Goal: Task Accomplishment & Management: Use online tool/utility

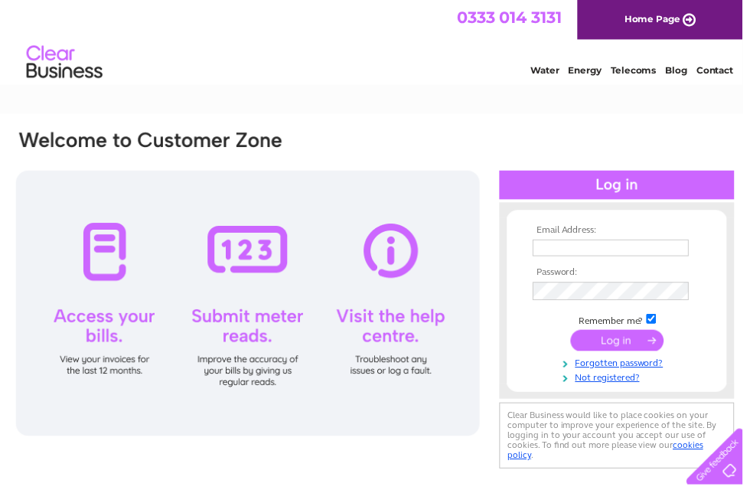
click at [643, 187] on div at bounding box center [622, 186] width 237 height 29
click at [634, 238] on td at bounding box center [623, 250] width 178 height 24
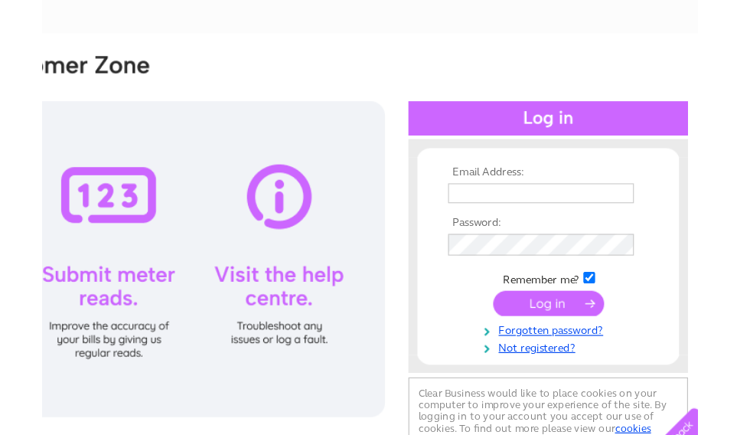
scroll to position [0, 8]
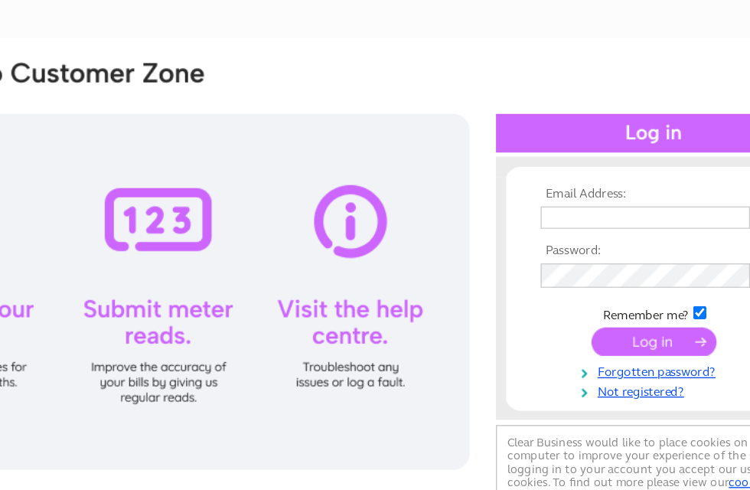
click at [530, 242] on input "text" at bounding box center [609, 250] width 158 height 17
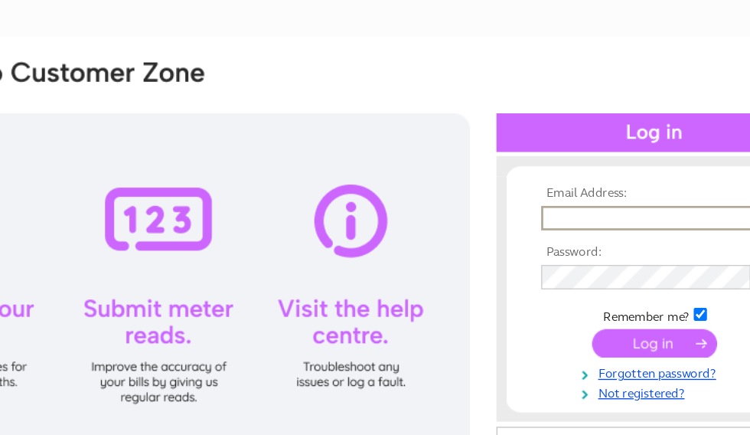
type input "robert.kerr@klrrail.co.uk"
click at [569, 334] on input "submit" at bounding box center [616, 344] width 94 height 21
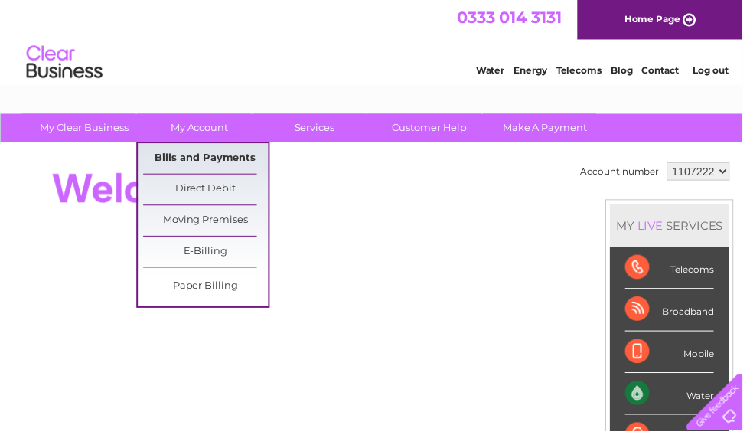
click at [243, 161] on link "Bills and Payments" at bounding box center [208, 160] width 126 height 31
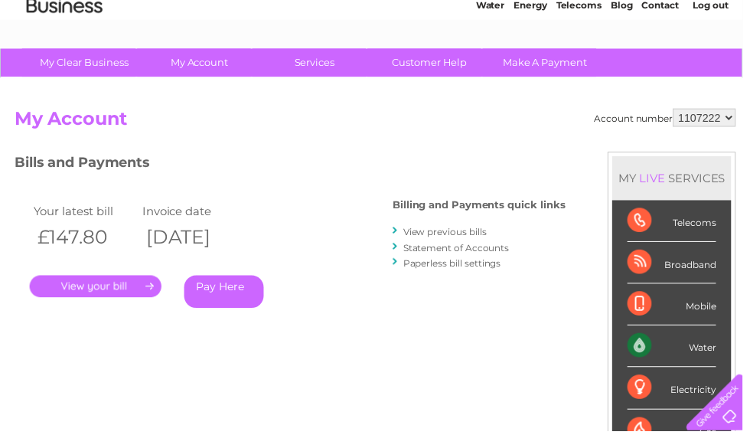
scroll to position [65, 0]
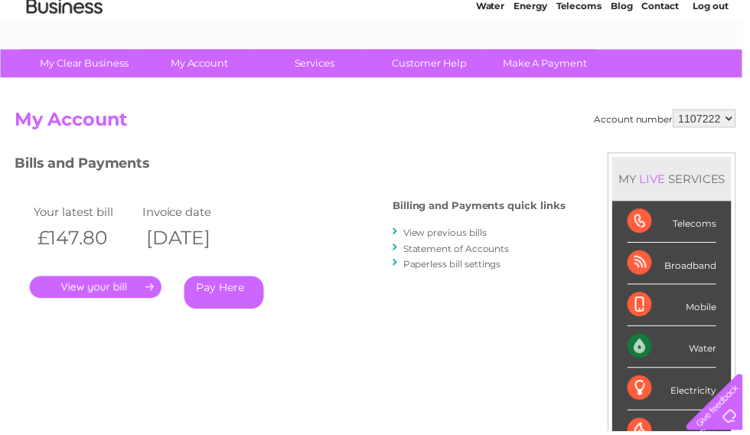
click at [489, 233] on link "View previous bills" at bounding box center [449, 234] width 84 height 11
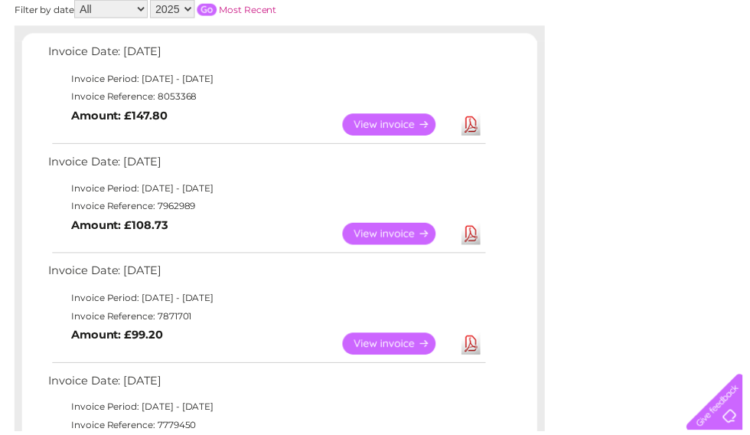
scroll to position [246, 0]
click at [398, 339] on link "View" at bounding box center [402, 346] width 112 height 22
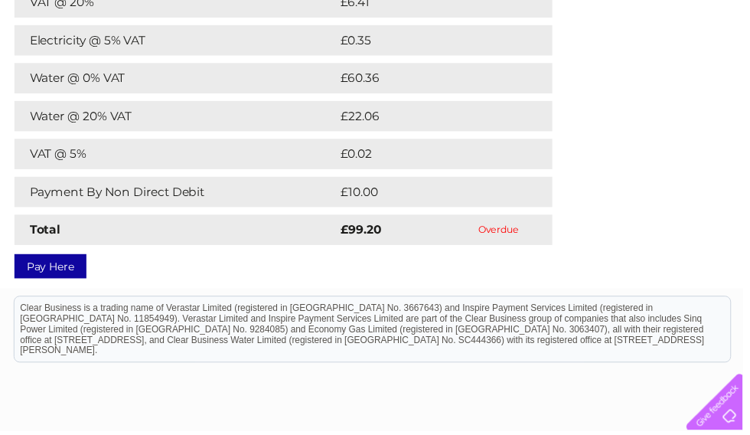
scroll to position [294, 0]
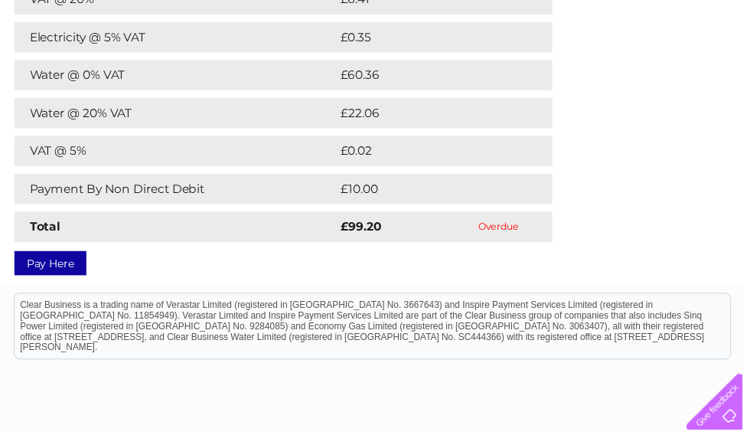
click at [61, 262] on link "Pay Here" at bounding box center [51, 265] width 73 height 24
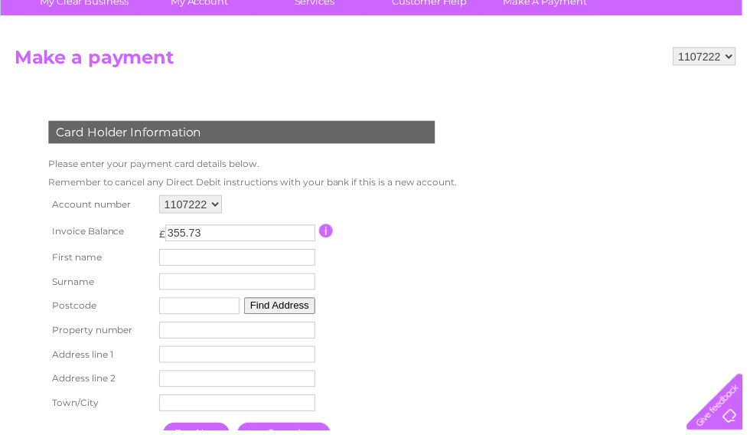
scroll to position [128, 0]
click at [240, 262] on input "text" at bounding box center [240, 259] width 158 height 17
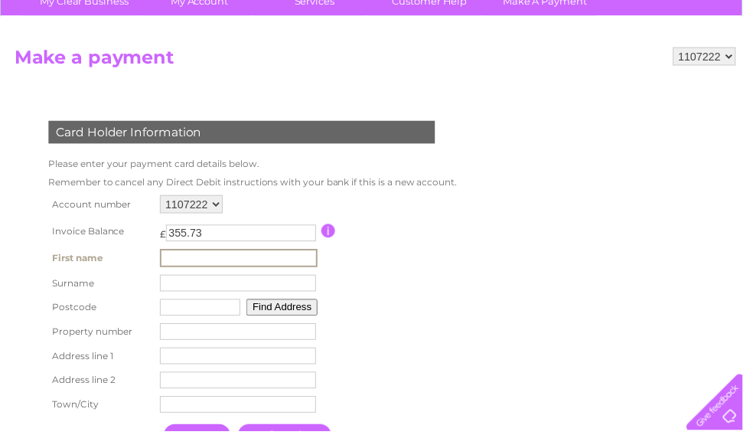
type input "R"
click at [198, 314] on input "text" at bounding box center [201, 309] width 81 height 17
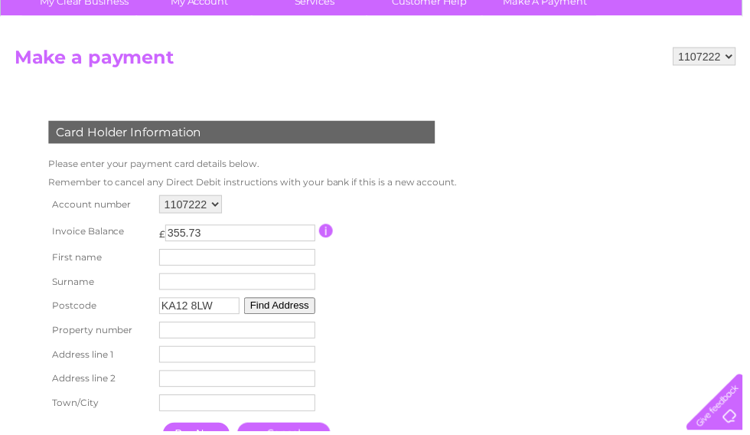
type input "KA12 8LW"
click at [307, 307] on button "Find Address" at bounding box center [282, 308] width 72 height 17
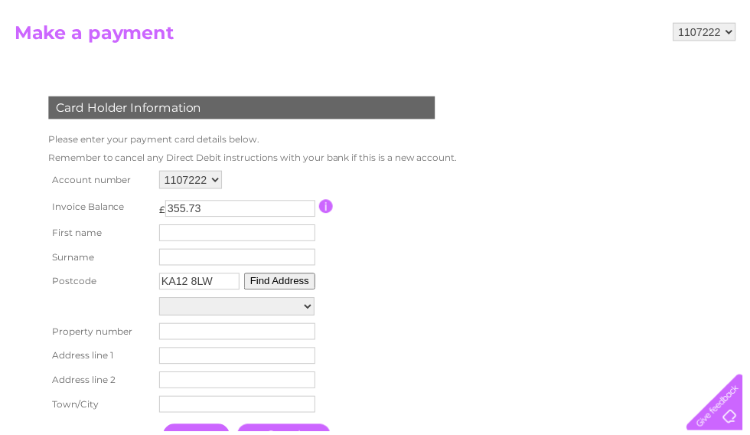
scroll to position [153, 0]
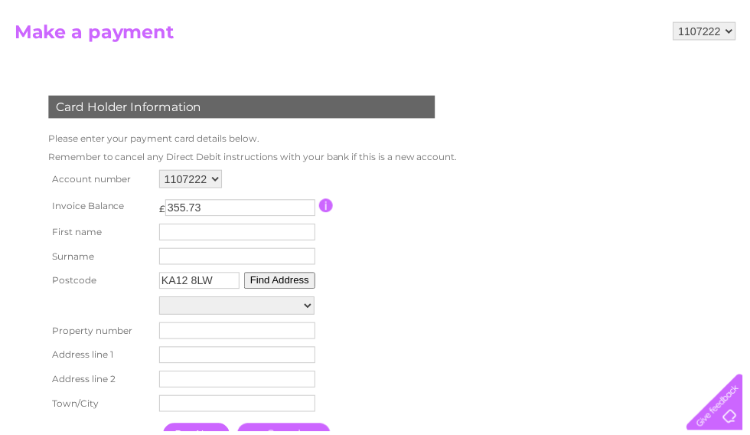
click at [318, 311] on select "Portland Place Portland Place Portland Place Ayrshire Car Breakers And Reco, Po…" at bounding box center [239, 308] width 157 height 18
select select ",Portland Place,,Irvine"
type input "Portland Place"
type input "Irvine"
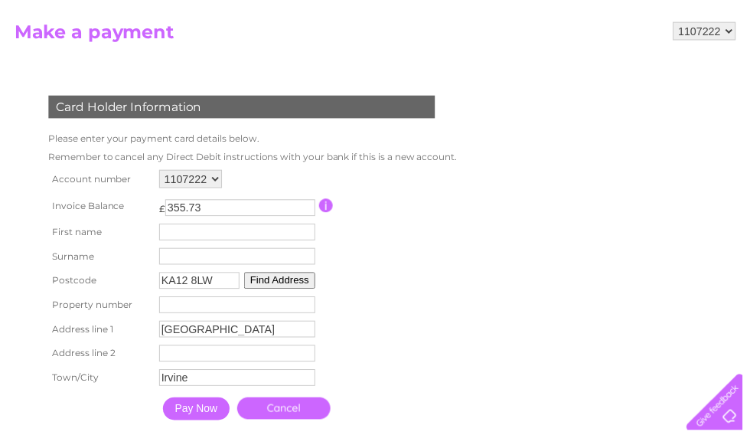
click at [220, 420] on input "Pay Now" at bounding box center [198, 412] width 67 height 23
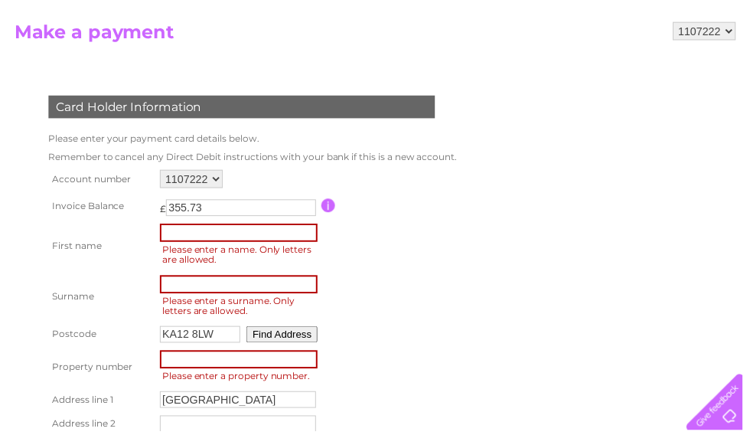
click at [204, 234] on input "text" at bounding box center [240, 235] width 159 height 18
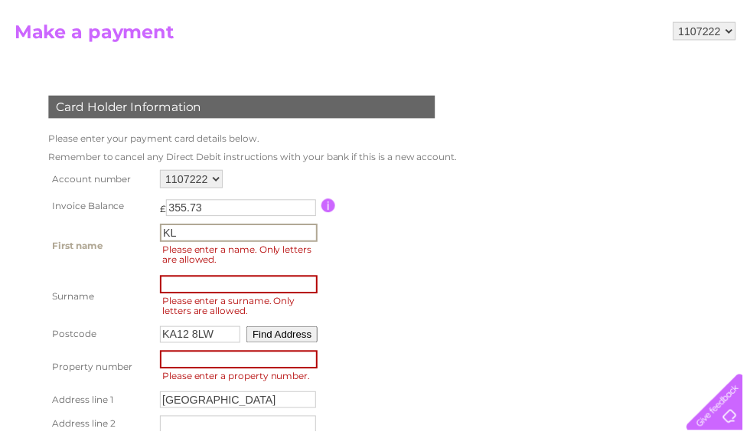
type input "K"
type input "Robert"
click at [190, 290] on input "text" at bounding box center [240, 287] width 159 height 18
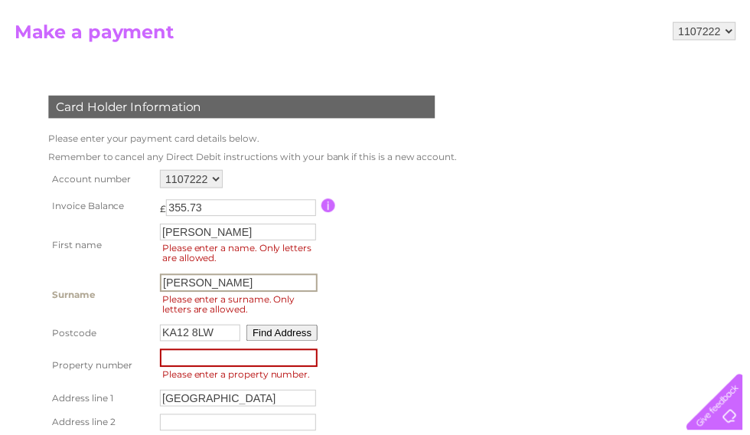
type input "Kerr"
click at [186, 364] on input "number" at bounding box center [240, 361] width 159 height 18
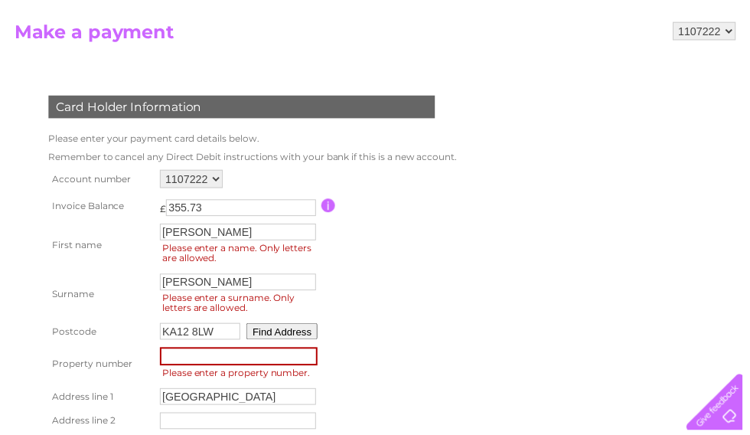
click at [302, 335] on button "Find Address" at bounding box center [285, 334] width 72 height 17
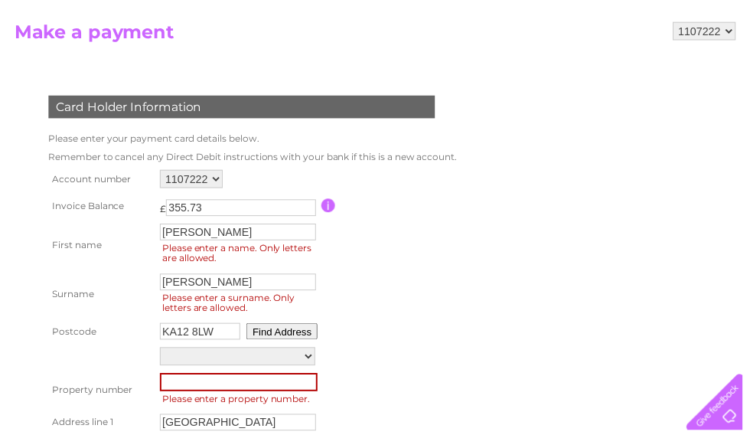
click at [311, 363] on select "Portland Place Portland Place Portland Place Ayrshire Car Breakers And Reco, Po…" at bounding box center [239, 359] width 157 height 18
select select ",Portland Place,,Irvine"
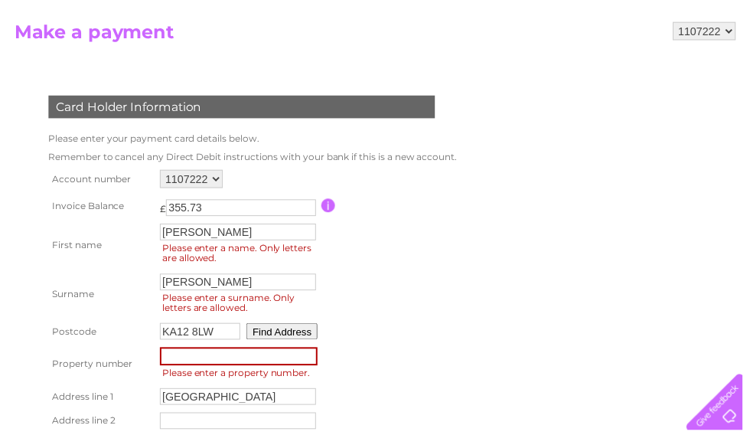
click at [200, 360] on input "number" at bounding box center [240, 359] width 159 height 18
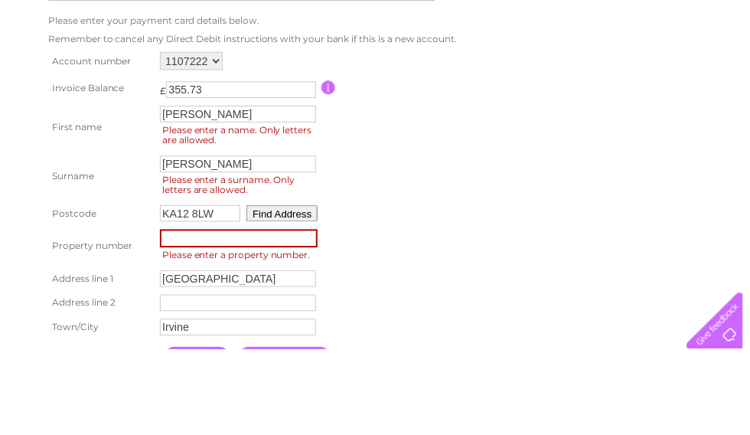
scroll to position [191, 0]
click at [204, 313] on input "number" at bounding box center [240, 322] width 159 height 18
click at [205, 432] on input "Pay Now" at bounding box center [198, 443] width 67 height 23
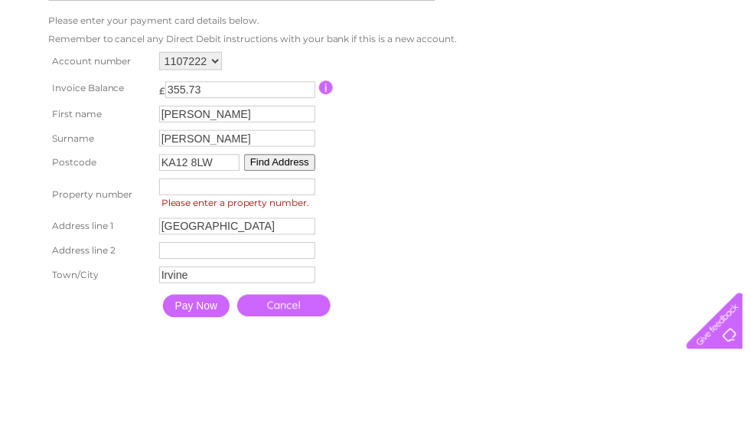
type input "1"
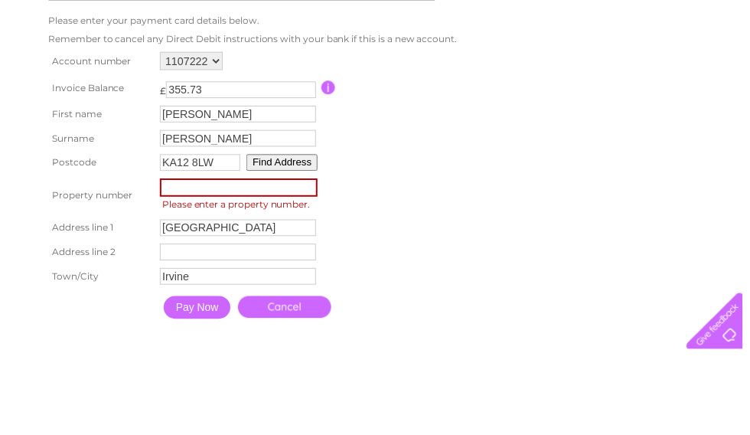
type input "1"
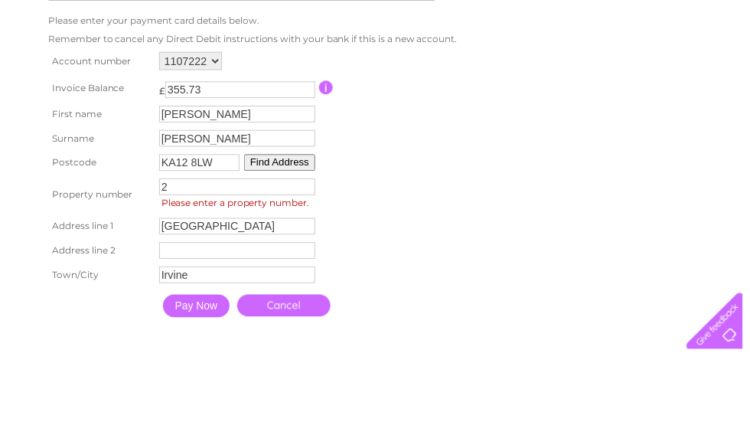
type input "2"
click at [298, 237] on button "Find Address" at bounding box center [282, 245] width 72 height 17
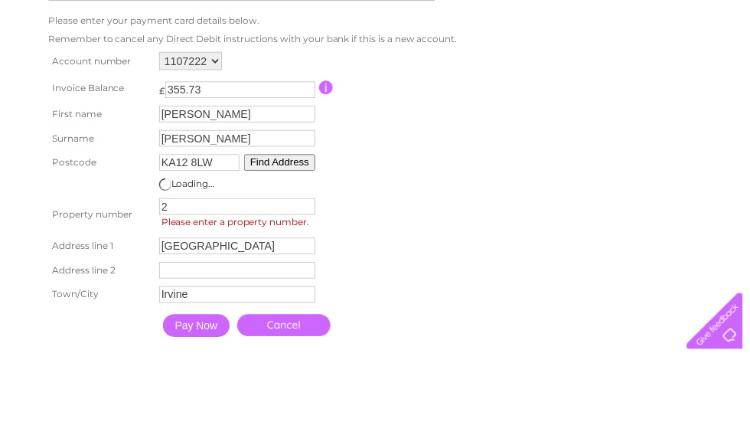
scroll to position [272, 0]
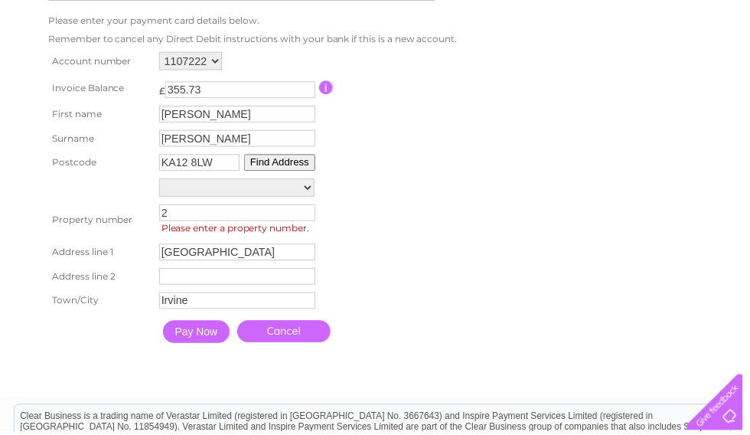
click at [213, 344] on input "Pay Now" at bounding box center [198, 334] width 67 height 23
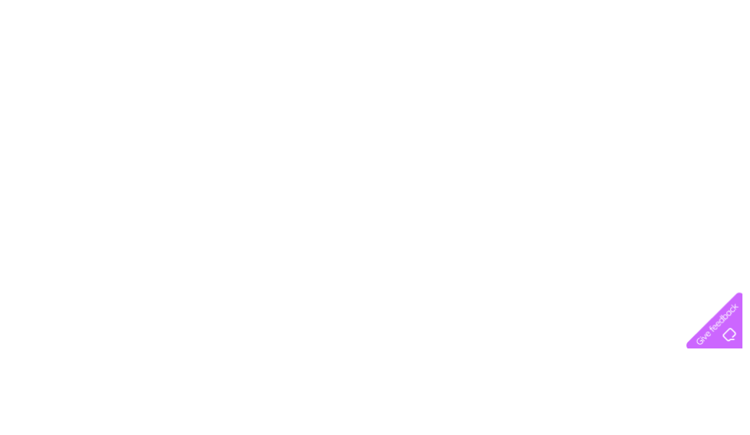
scroll to position [247, 0]
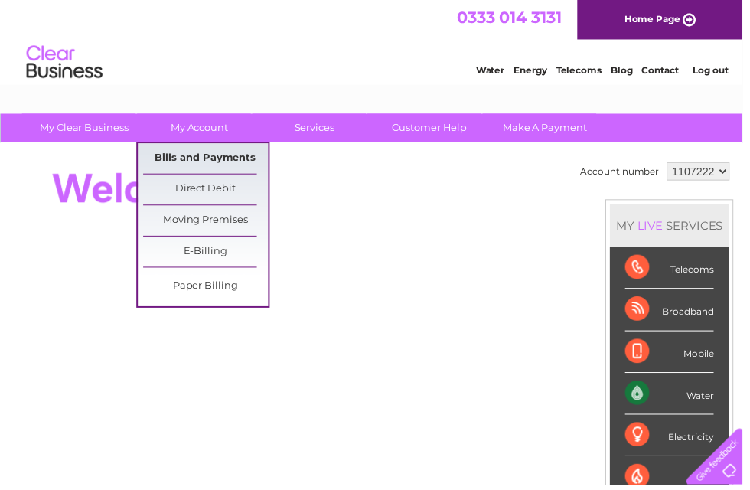
click at [242, 155] on link "Bills and Payments" at bounding box center [208, 160] width 126 height 31
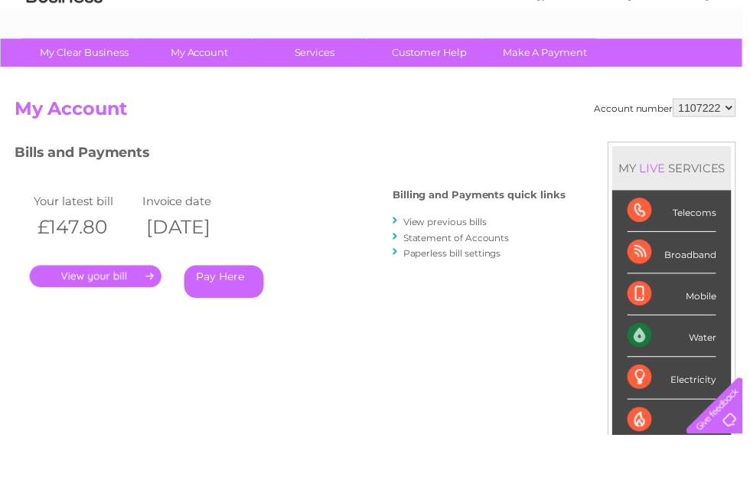
scroll to position [28, 0]
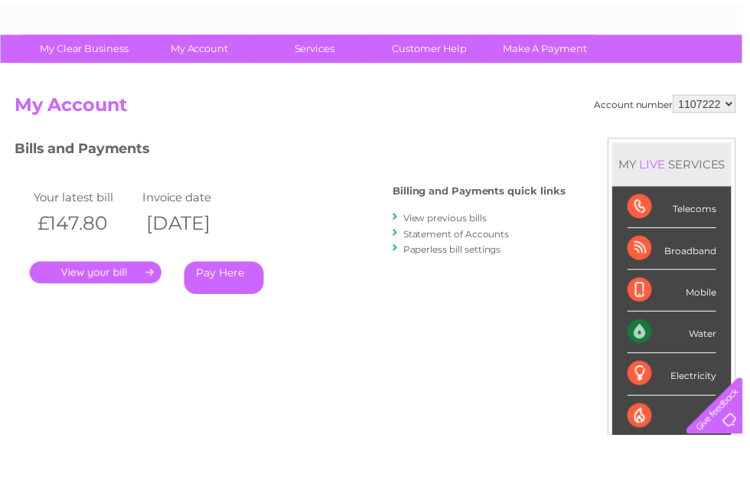
click at [478, 266] on link "View previous bills" at bounding box center [449, 271] width 84 height 11
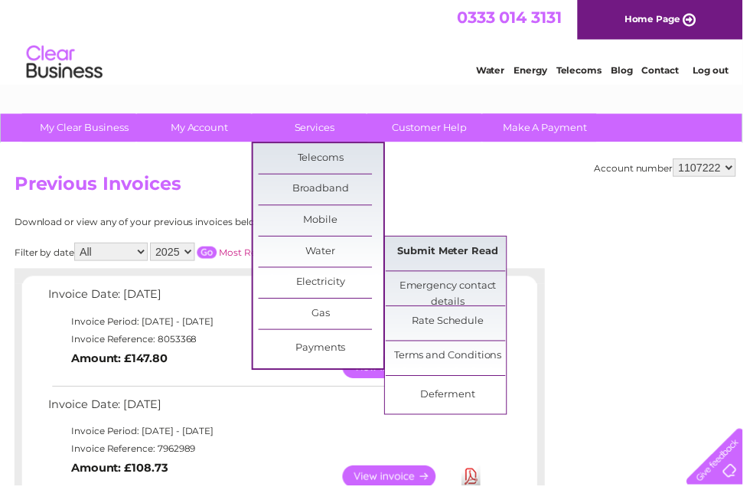
click at [479, 252] on link "Submit Meter Read" at bounding box center [452, 254] width 126 height 31
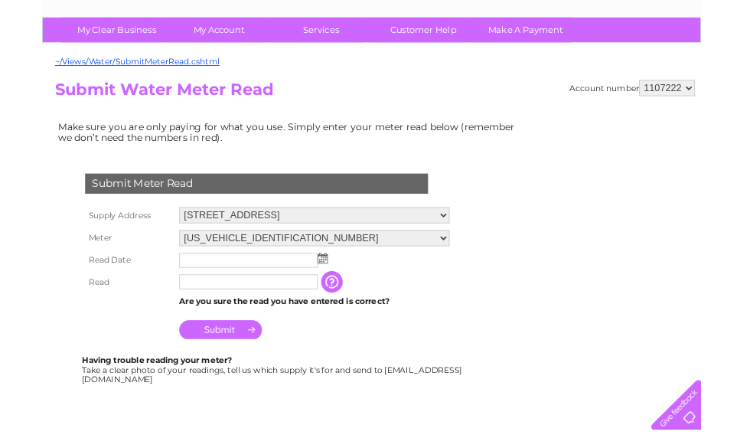
scroll to position [99, 0]
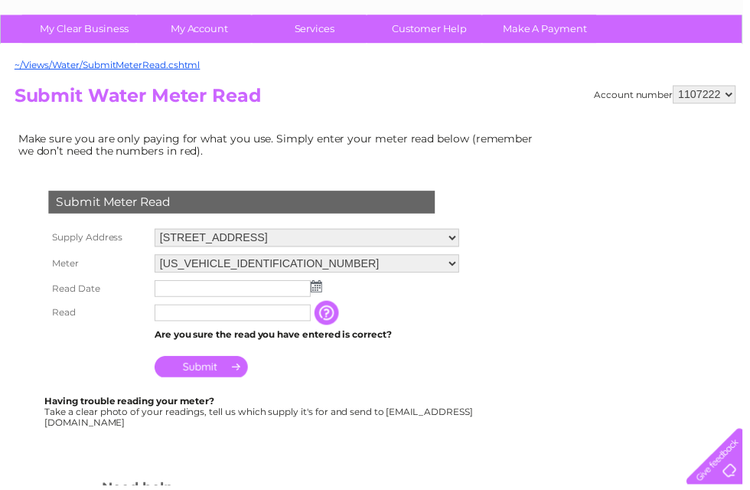
click at [318, 290] on img at bounding box center [319, 289] width 11 height 12
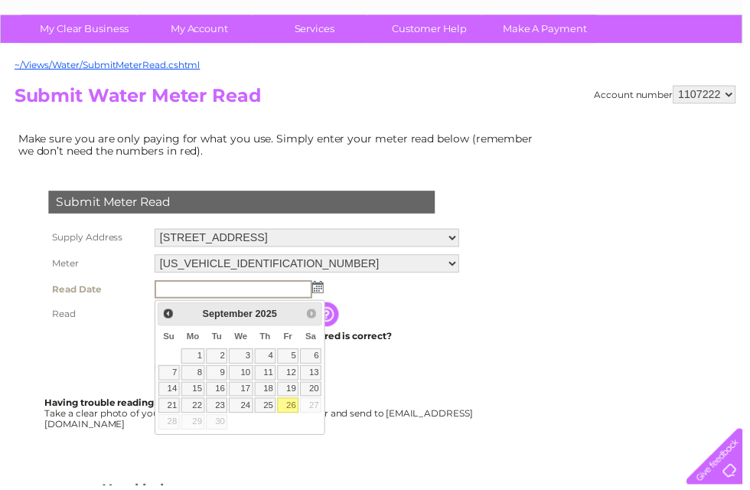
click at [295, 406] on link "26" at bounding box center [290, 409] width 21 height 15
type input "[DATE]"
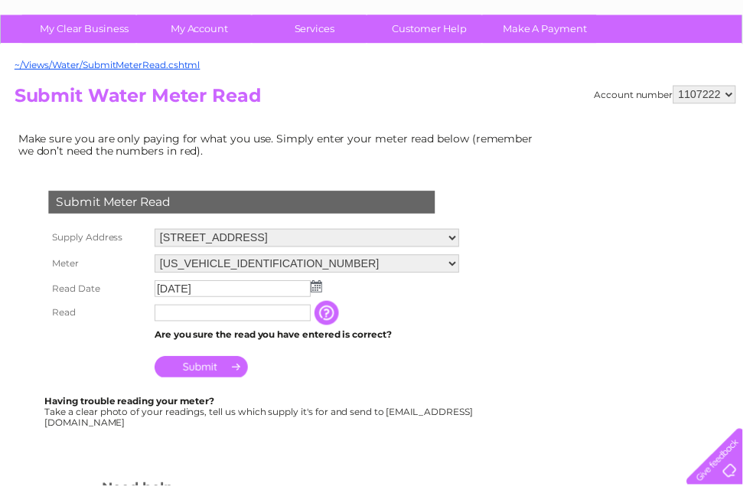
click at [178, 321] on input "text" at bounding box center [235, 316] width 158 height 17
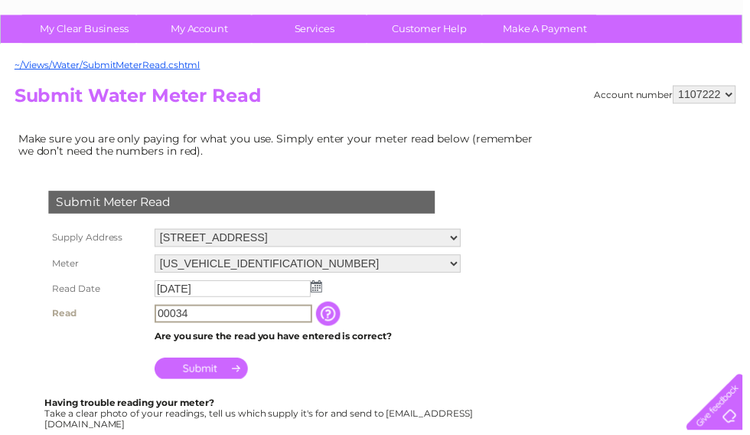
type input "00034"
click at [235, 370] on input "Submit" at bounding box center [203, 371] width 94 height 21
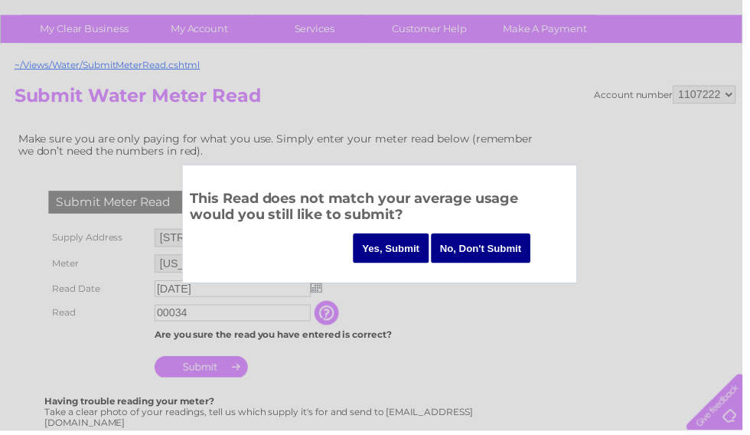
click at [396, 243] on input "Yes, Submit" at bounding box center [395, 251] width 77 height 30
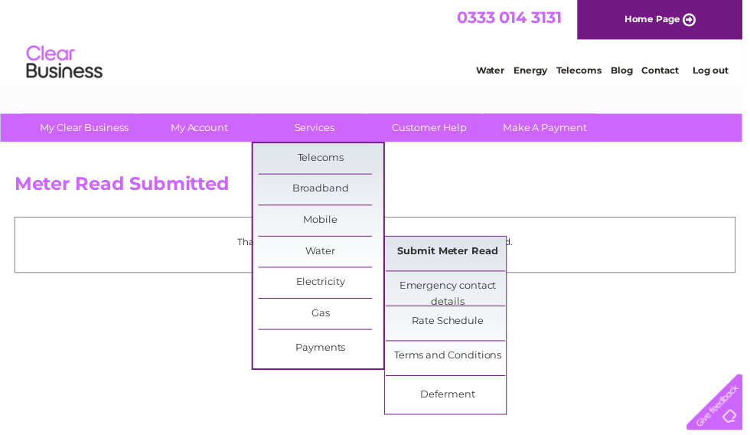
click at [461, 247] on link "Submit Meter Read" at bounding box center [452, 254] width 126 height 31
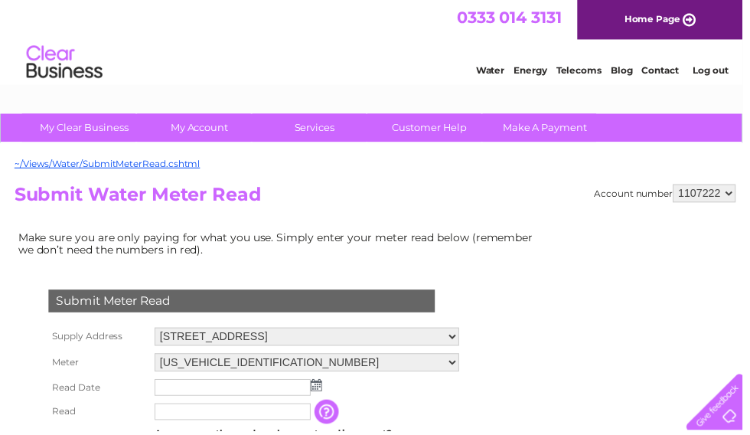
click at [464, 340] on select "[STREET_ADDRESS][GEOGRAPHIC_DATA][STREET_ADDRESS]" at bounding box center [310, 340] width 308 height 18
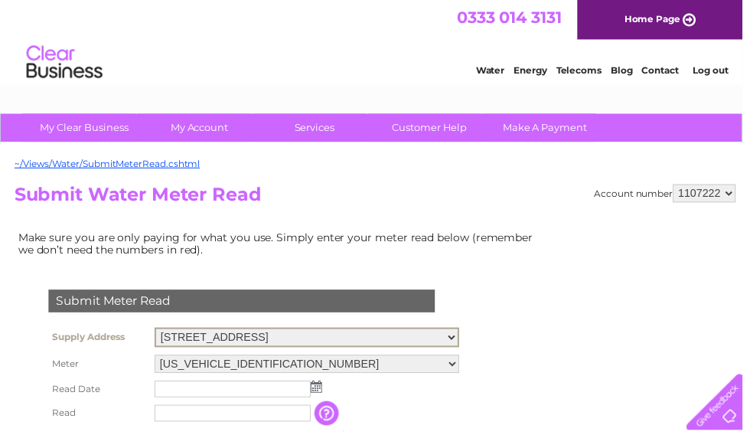
select select "540524"
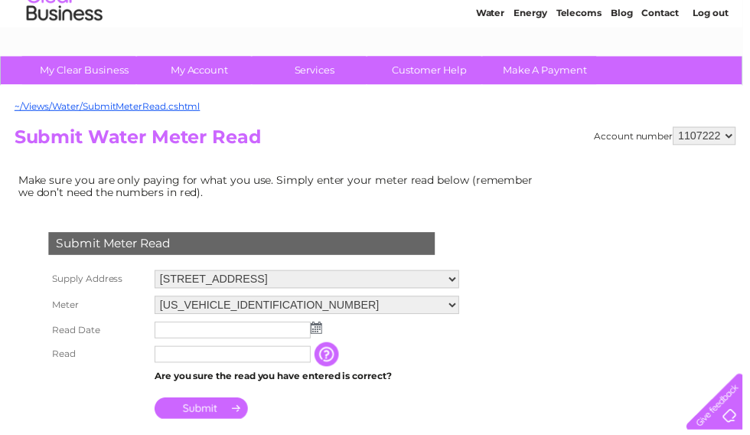
scroll to position [58, 0]
click at [323, 329] on img at bounding box center [319, 330] width 11 height 12
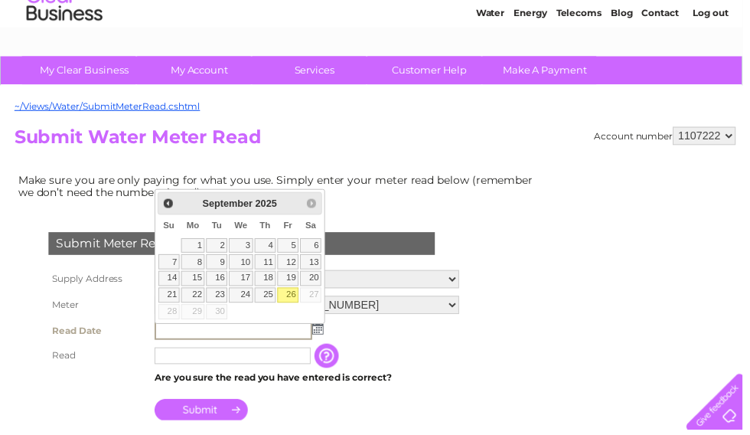
click at [298, 301] on link "26" at bounding box center [290, 297] width 21 height 15
type input "2025/09/26"
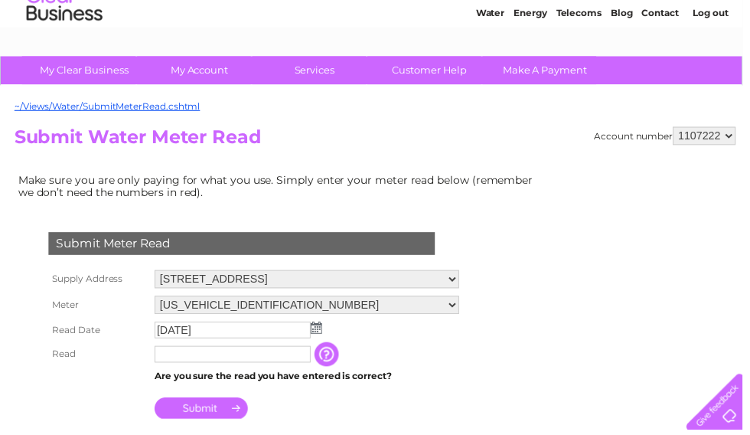
click at [190, 360] on input "text" at bounding box center [235, 357] width 158 height 17
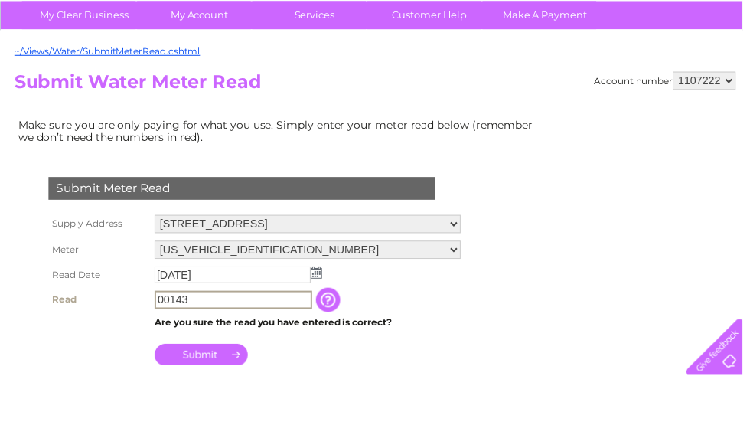
type input "00143"
click at [213, 402] on input "Submit" at bounding box center [203, 412] width 94 height 21
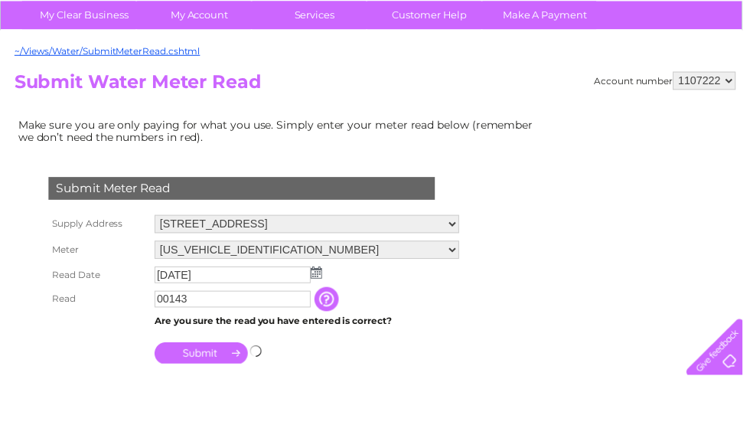
scroll to position [114, 0]
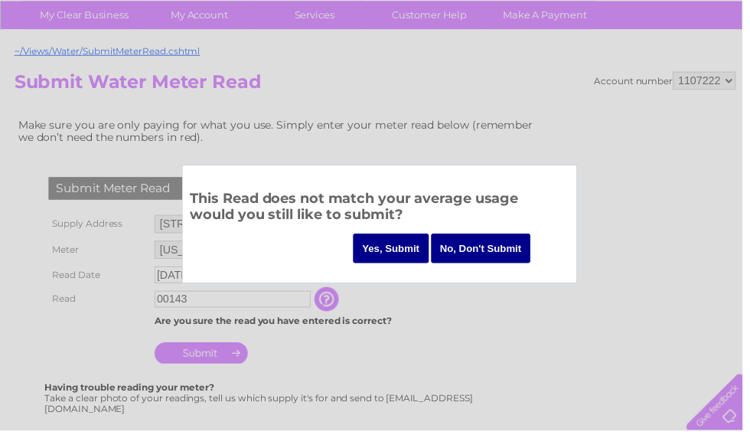
click at [396, 247] on input "Yes, Submit" at bounding box center [395, 251] width 77 height 30
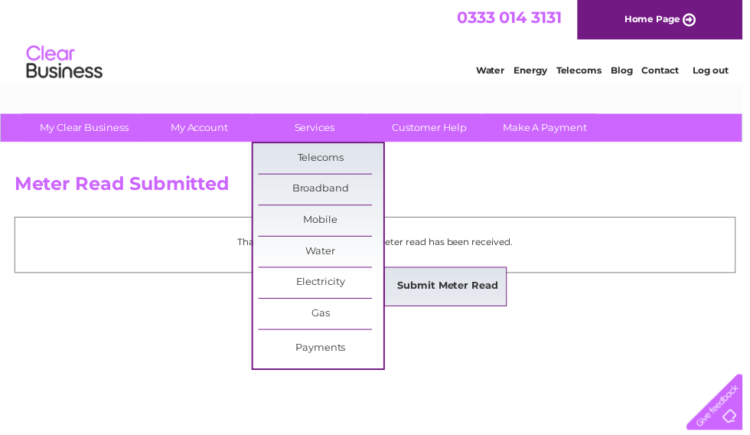
click at [458, 290] on link "Submit Meter Read" at bounding box center [452, 289] width 126 height 31
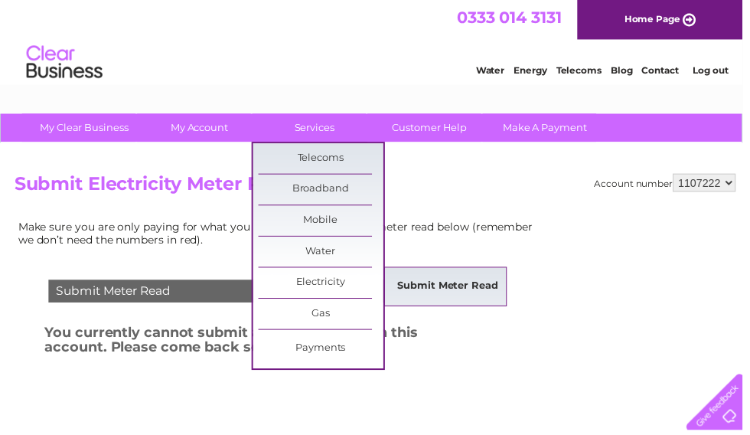
click at [461, 288] on link "Submit Meter Read" at bounding box center [452, 289] width 126 height 31
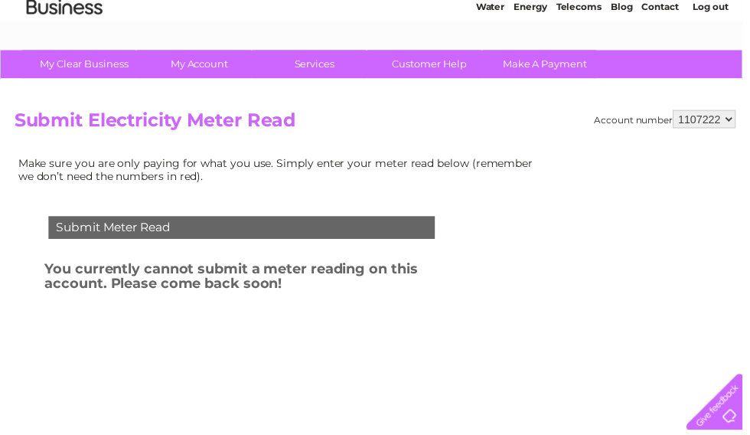
scroll to position [37, 0]
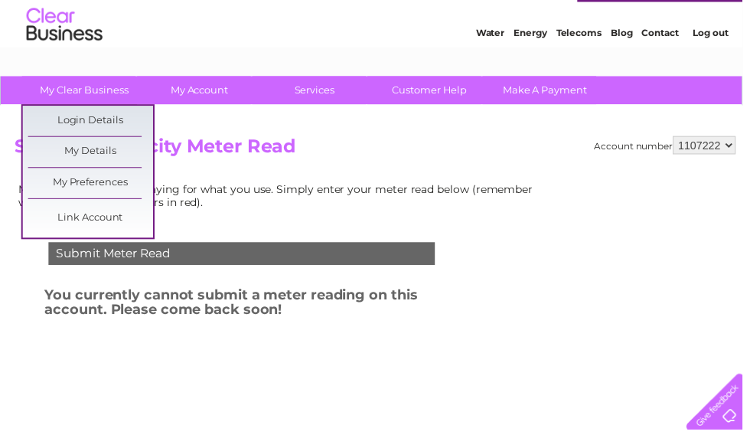
click at [370, 159] on h2 "Submit Electricity Meter Read" at bounding box center [379, 152] width 728 height 29
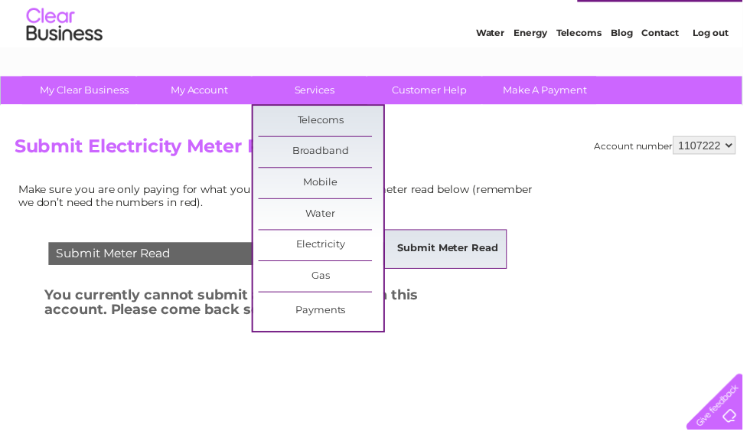
click at [466, 246] on link "Submit Meter Read" at bounding box center [452, 251] width 126 height 31
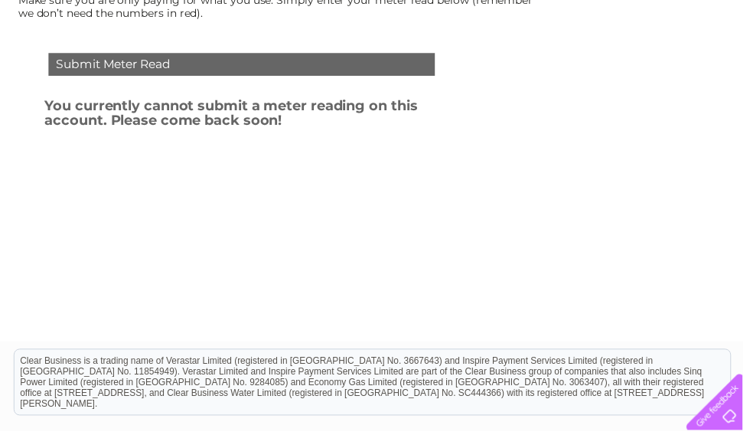
scroll to position [236, 0]
